Goal: Task Accomplishment & Management: Manage account settings

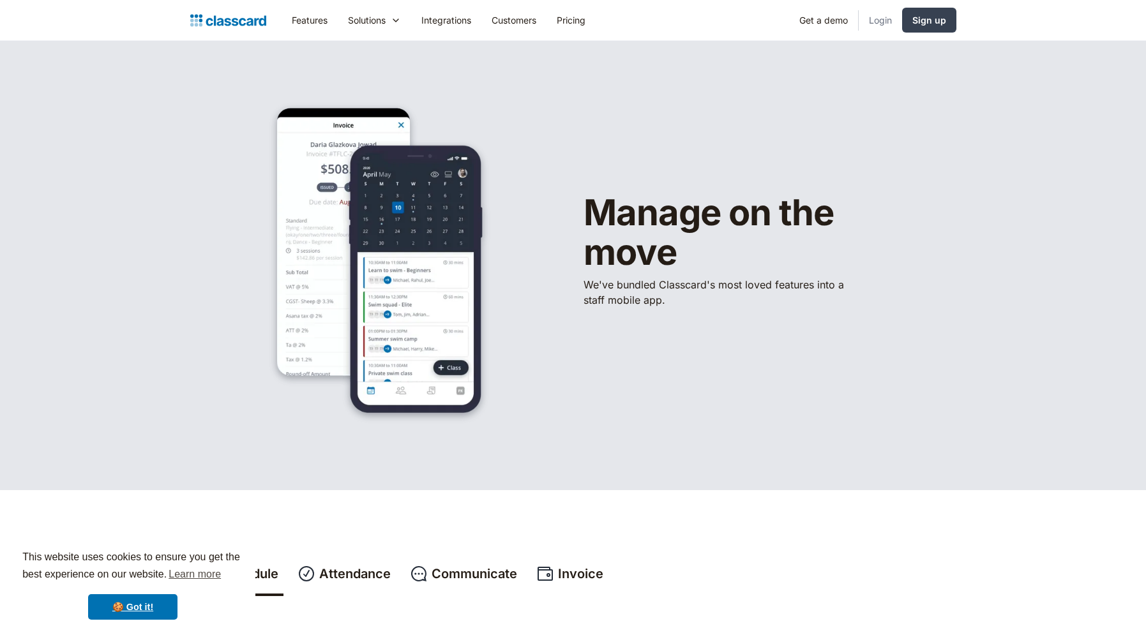
click at [877, 20] on link "Login" at bounding box center [880, 20] width 43 height 29
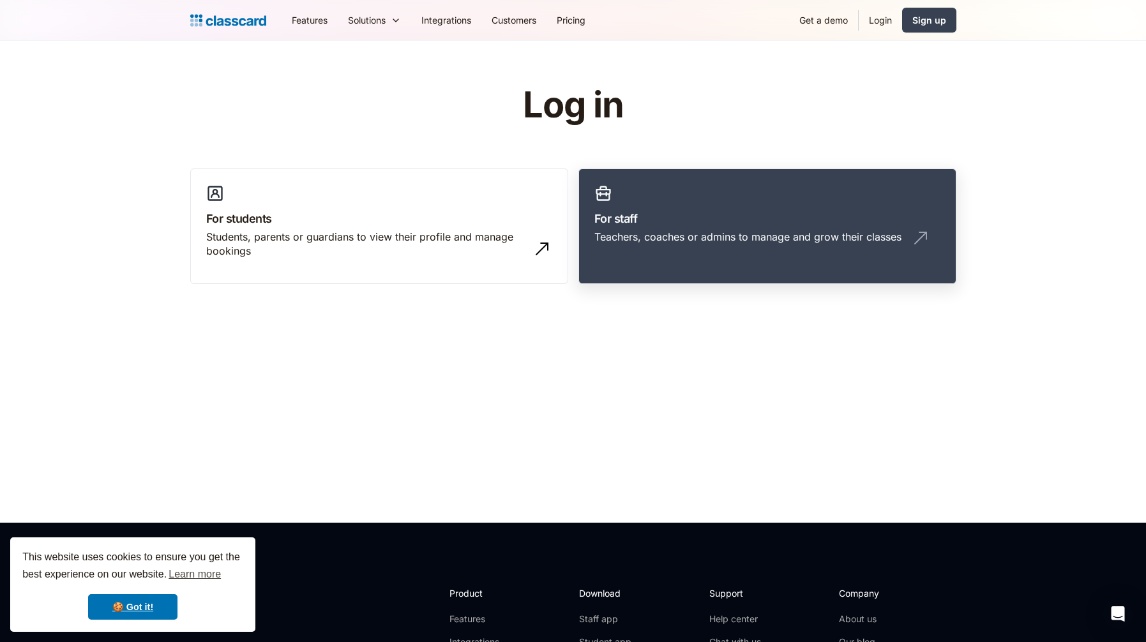
click at [688, 218] on h3 "For staff" at bounding box center [767, 218] width 346 height 17
